Goal: Navigation & Orientation: Understand site structure

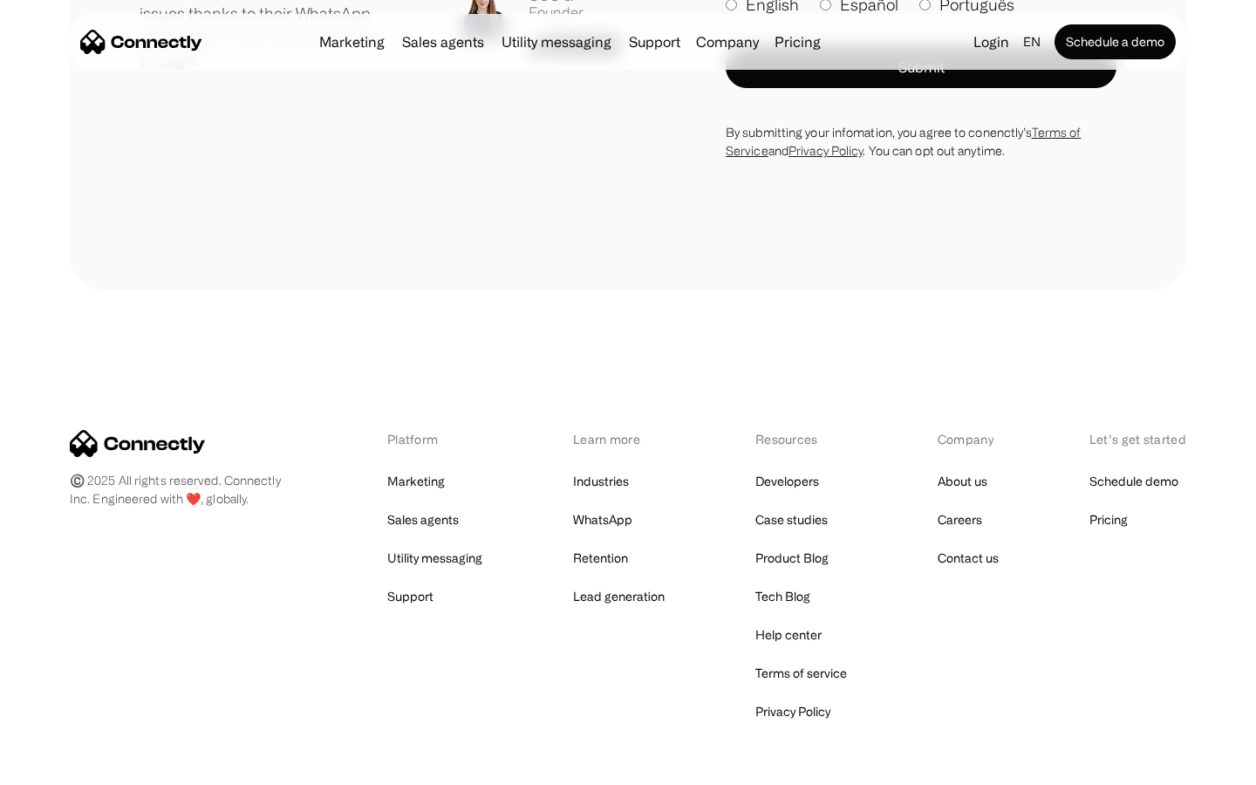
scroll to position [4938, 0]
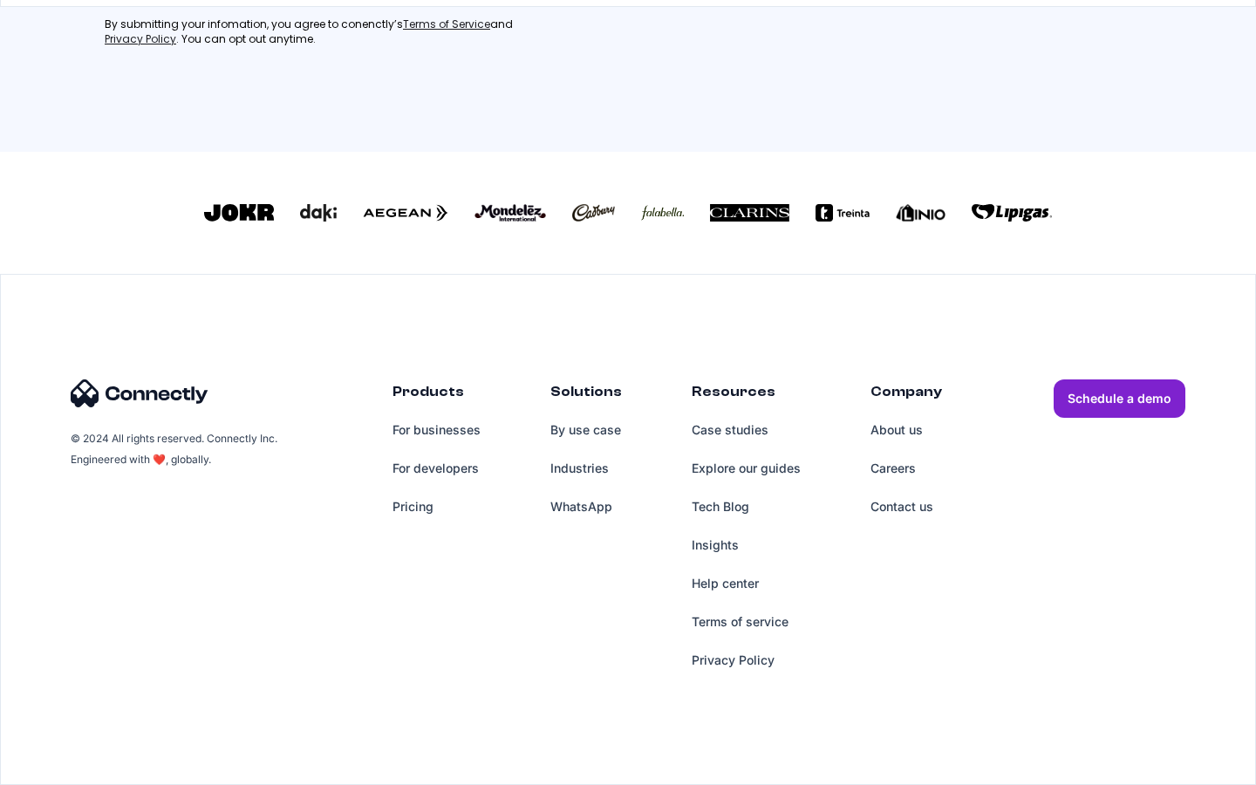
scroll to position [749, 0]
